Goal: Task Accomplishment & Management: Complete application form

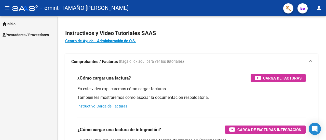
click at [41, 32] on span "Prestadores / Proveedores" at bounding box center [26, 35] width 46 height 6
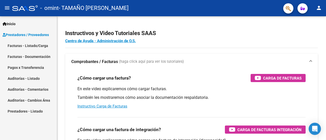
click at [39, 47] on link "Facturas - Listado/Carga" at bounding box center [28, 45] width 57 height 11
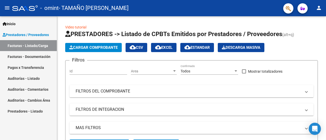
click at [38, 56] on link "Facturas - Documentación" at bounding box center [28, 56] width 57 height 11
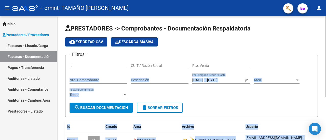
drag, startPoint x: 324, startPoint y: 53, endPoint x: 326, endPoint y: 83, distance: 30.3
click at [326, 83] on div "PRESTADORES -> Comprobantes - Documentación Respaldatoria cloud_download Export…" at bounding box center [192, 109] width 270 height 187
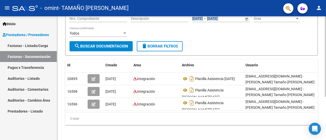
scroll to position [62, 0]
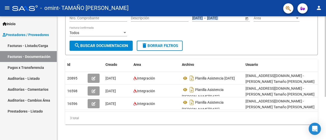
click at [326, 97] on div at bounding box center [325, 99] width 1 height 81
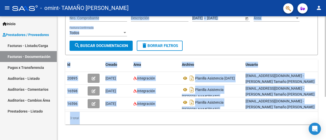
click at [325, 40] on div at bounding box center [325, 78] width 1 height 124
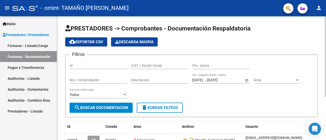
click at [312, 42] on div "cloud_download Exportar CSV Descarga Masiva" at bounding box center [191, 41] width 253 height 9
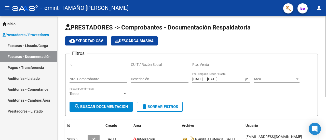
click at [326, 40] on div at bounding box center [325, 57] width 1 height 81
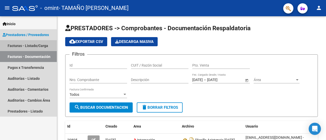
click at [35, 49] on link "Facturas - Listado/Carga" at bounding box center [28, 45] width 57 height 11
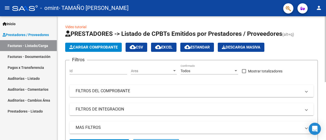
click at [86, 49] on span "Cargar Comprobante" at bounding box center [93, 47] width 48 height 5
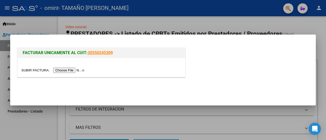
click at [83, 69] on input "file" at bounding box center [53, 70] width 64 height 5
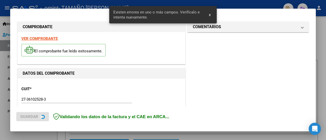
scroll to position [136, 0]
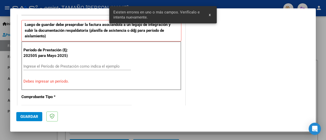
click at [81, 69] on div "Ingrese el Período de Prestación como indica el ejemplo" at bounding box center [76, 67] width 107 height 8
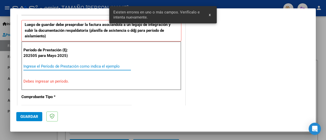
click at [83, 64] on input "Ingrese el Período de Prestación como indica el ejemplo" at bounding box center [76, 66] width 107 height 5
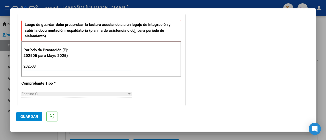
type input "202508"
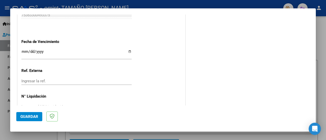
scroll to position [367, 0]
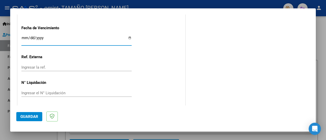
click at [23, 36] on input "Ingresar la fecha" at bounding box center [76, 40] width 110 height 8
click at [21, 36] on input "Ingresar la fecha" at bounding box center [76, 40] width 110 height 8
click at [24, 36] on input "Ingresar la fecha" at bounding box center [76, 40] width 110 height 8
type input "[DATE]"
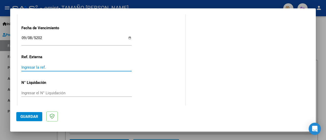
click at [34, 67] on input "Ingresar la ref." at bounding box center [76, 67] width 110 height 5
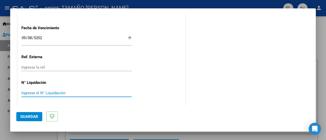
click at [47, 92] on input "Ingresar el N° Liquidación" at bounding box center [76, 93] width 110 height 5
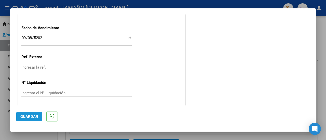
click at [31, 118] on span "Guardar" at bounding box center [29, 117] width 18 height 5
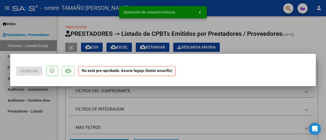
scroll to position [0, 0]
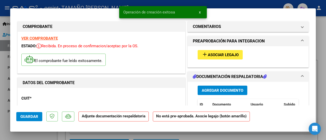
click at [205, 56] on mat-icon "add" at bounding box center [205, 54] width 6 height 6
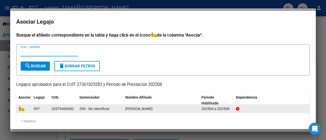
click at [21, 112] on datatable-body-cell at bounding box center [23, 109] width 15 height 8
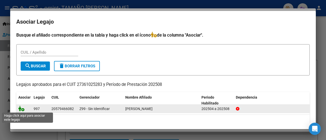
click at [22, 110] on icon at bounding box center [21, 109] width 6 height 6
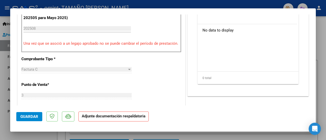
scroll to position [132, 0]
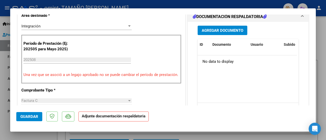
click at [236, 32] on button "Agregar Documento" at bounding box center [223, 30] width 50 height 9
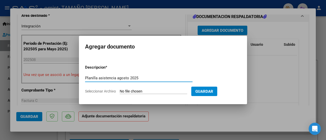
type input "Planilla asistencia agosto 2025"
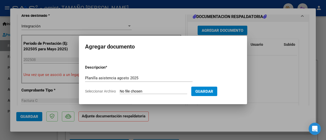
click at [145, 91] on input "Seleccionar Archivo" at bounding box center [153, 91] width 67 height 5
type input "C:\fakepath\Planilla [PERSON_NAME][DATE].jpg"
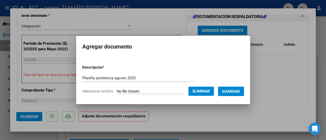
click at [234, 93] on span "Guardar" at bounding box center [231, 91] width 18 height 5
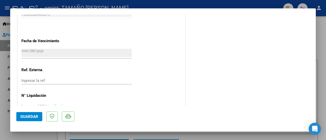
scroll to position [369, 0]
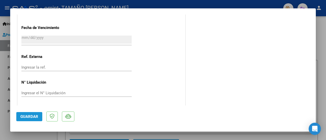
click at [31, 113] on button "Guardar" at bounding box center [29, 116] width 26 height 9
click at [31, 115] on span "Guardar" at bounding box center [29, 117] width 18 height 5
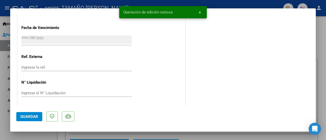
click at [323, 83] on div at bounding box center [163, 70] width 326 height 140
type input "$ 0,00"
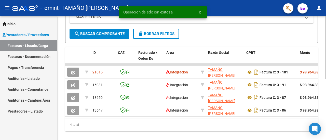
scroll to position [122, 0]
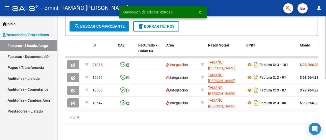
click at [326, 132] on div at bounding box center [325, 109] width 1 height 63
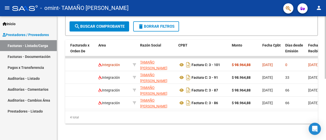
scroll to position [0, 0]
